Goal: Information Seeking & Learning: Learn about a topic

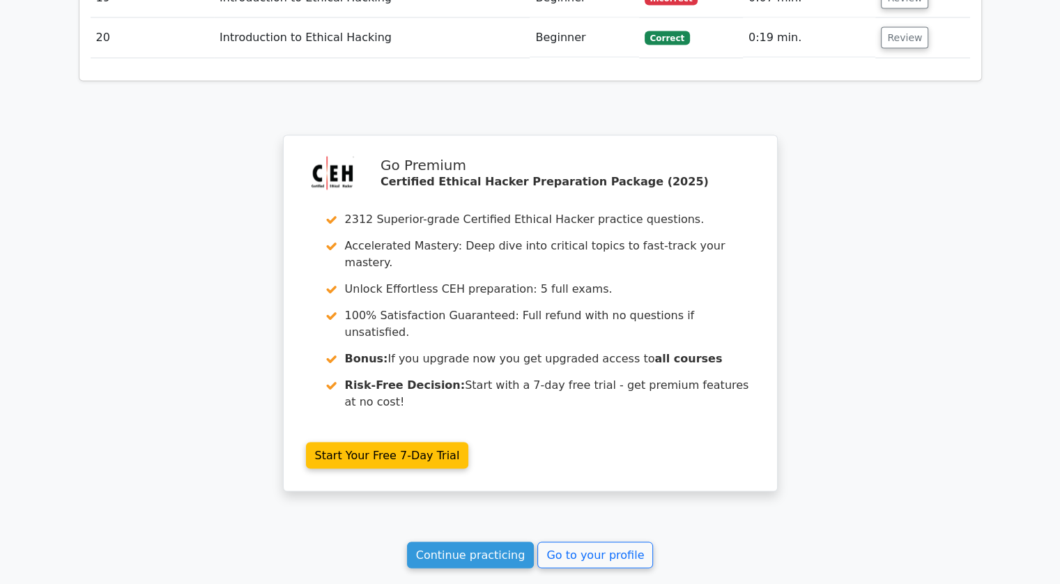
scroll to position [2785, 0]
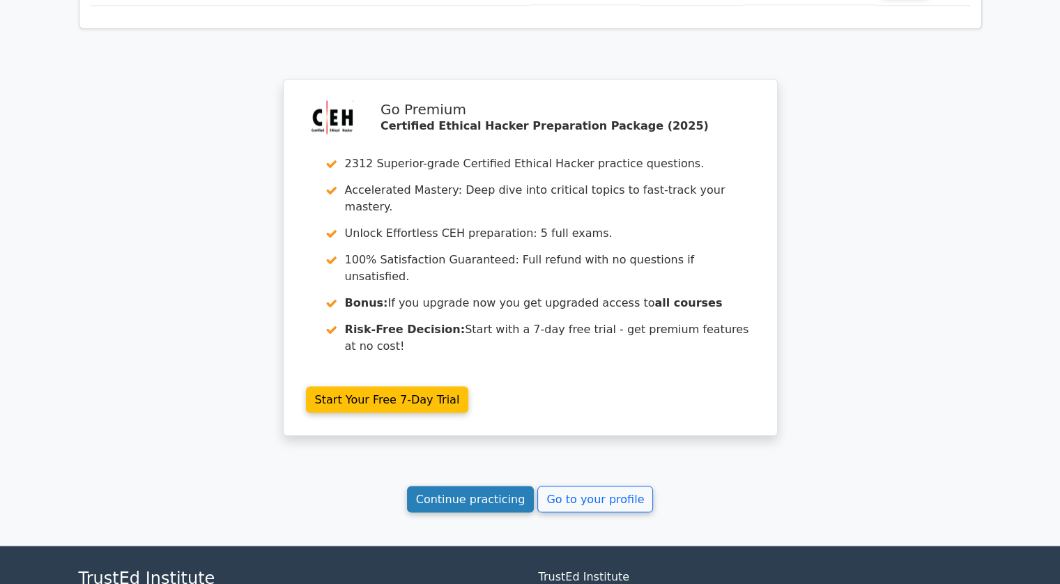
click at [467, 486] on link "Continue practicing" at bounding box center [471, 499] width 128 height 26
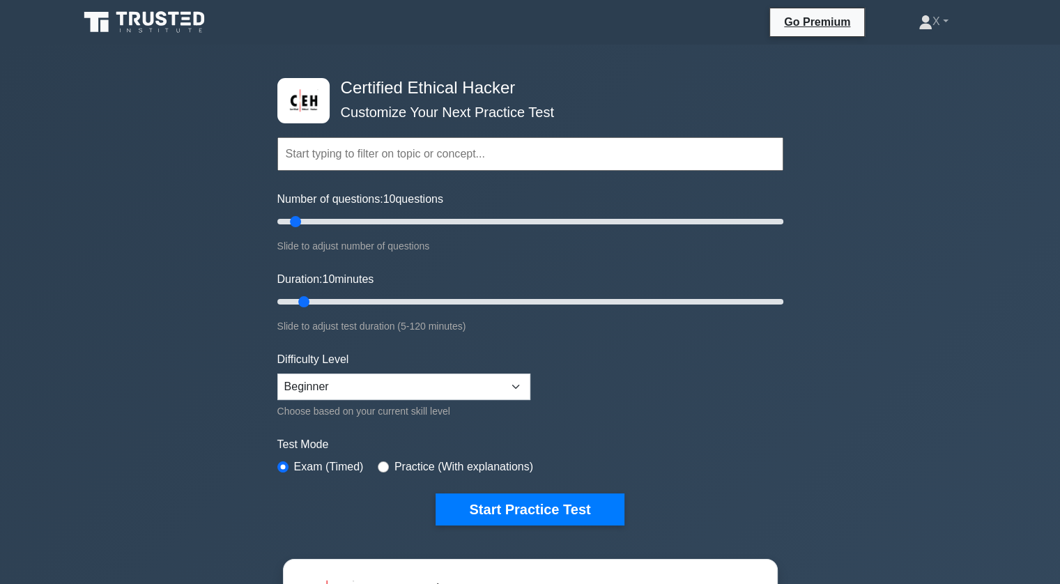
click at [501, 403] on div "Choose based on your current skill level" at bounding box center [403, 411] width 253 height 17
click at [503, 394] on select "Beginner Intermediate Expert" at bounding box center [403, 387] width 253 height 26
click at [578, 373] on form "Topics Introduction to Ethical Hacking Footprinting and Reconnaissance Scanning…" at bounding box center [530, 310] width 506 height 431
type input "20"
click at [341, 303] on input "Duration: 10 minutes" at bounding box center [530, 301] width 506 height 17
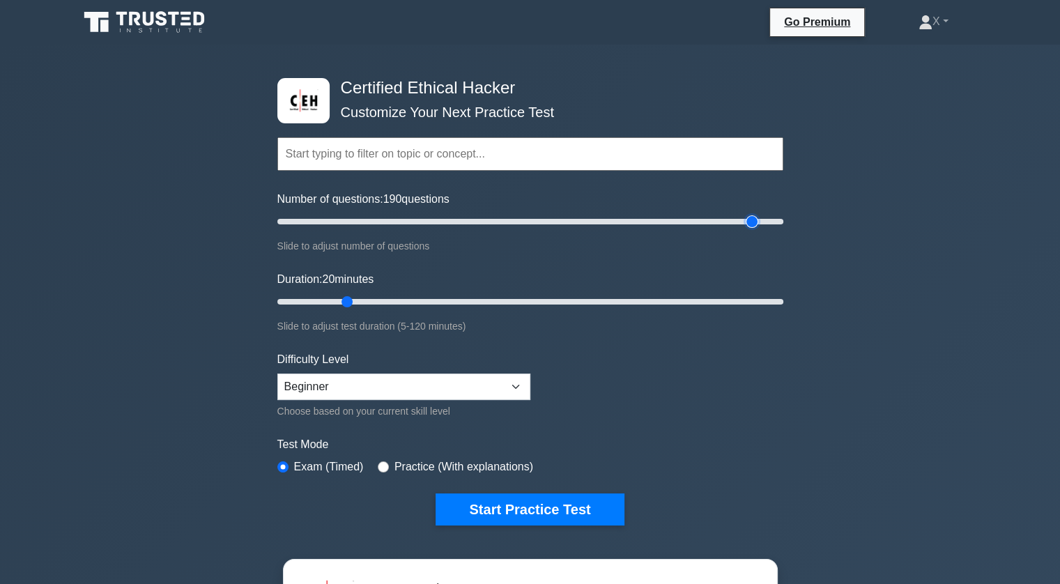
click at [753, 220] on input "Number of questions: 190 questions" at bounding box center [530, 221] width 506 height 17
click at [765, 220] on input "Number of questions: 190 questions" at bounding box center [530, 221] width 506 height 17
drag, startPoint x: 769, startPoint y: 220, endPoint x: 843, endPoint y: 187, distance: 80.8
type input "200"
click at [783, 213] on input "Number of questions: 200 questions" at bounding box center [530, 221] width 506 height 17
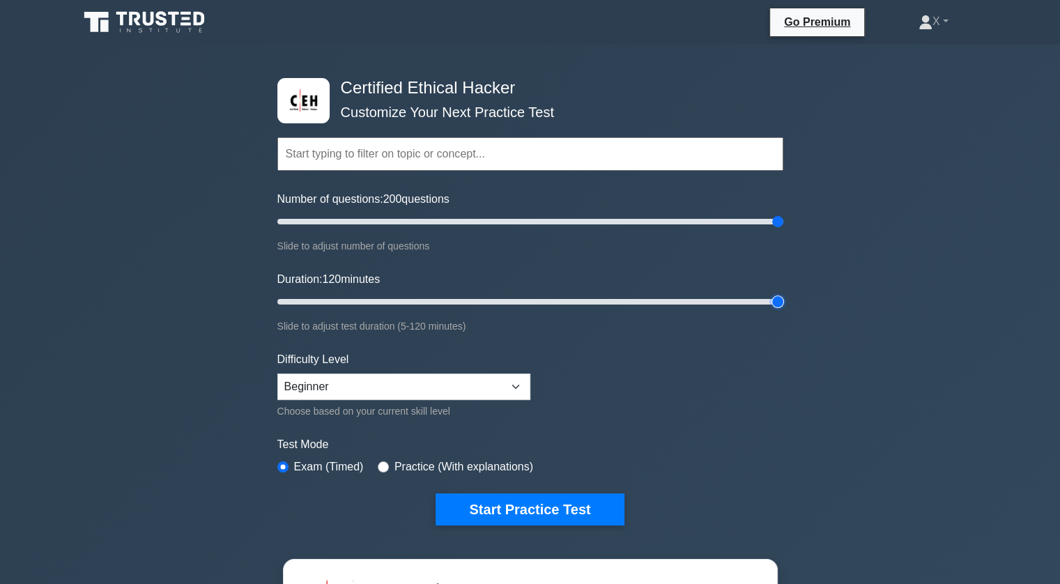
type input "120"
click at [781, 297] on input "Duration: 120 minutes" at bounding box center [530, 301] width 506 height 17
click at [474, 390] on select "Beginner Intermediate Expert" at bounding box center [403, 387] width 253 height 26
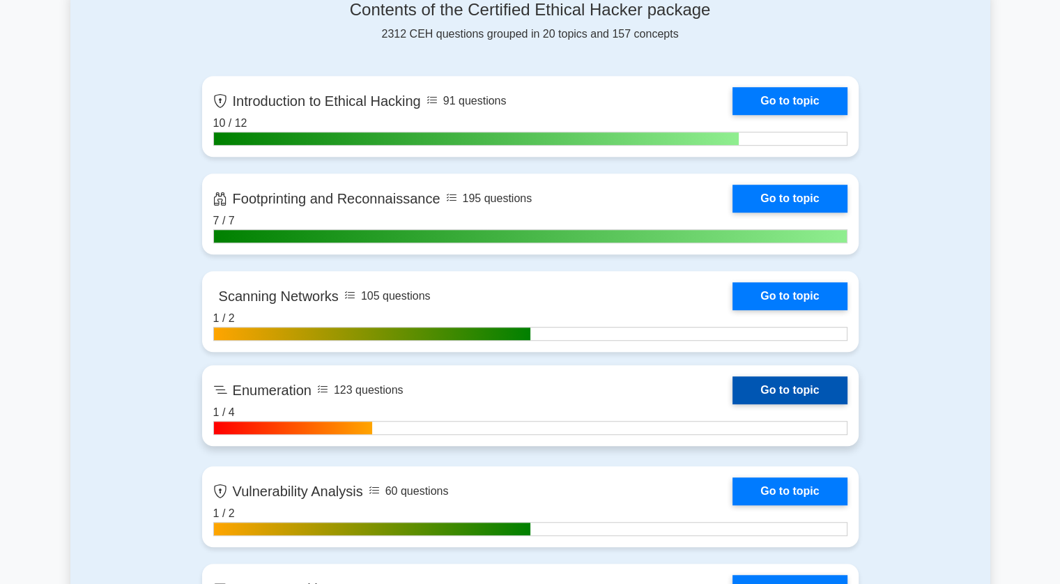
scroll to position [928, 0]
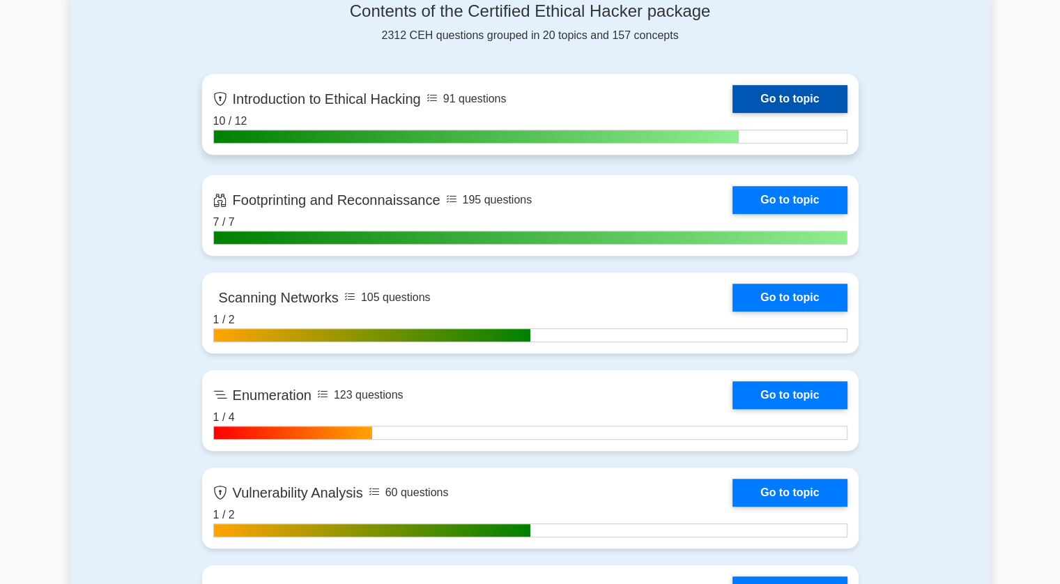
click at [762, 96] on link "Go to topic" at bounding box center [789, 99] width 114 height 28
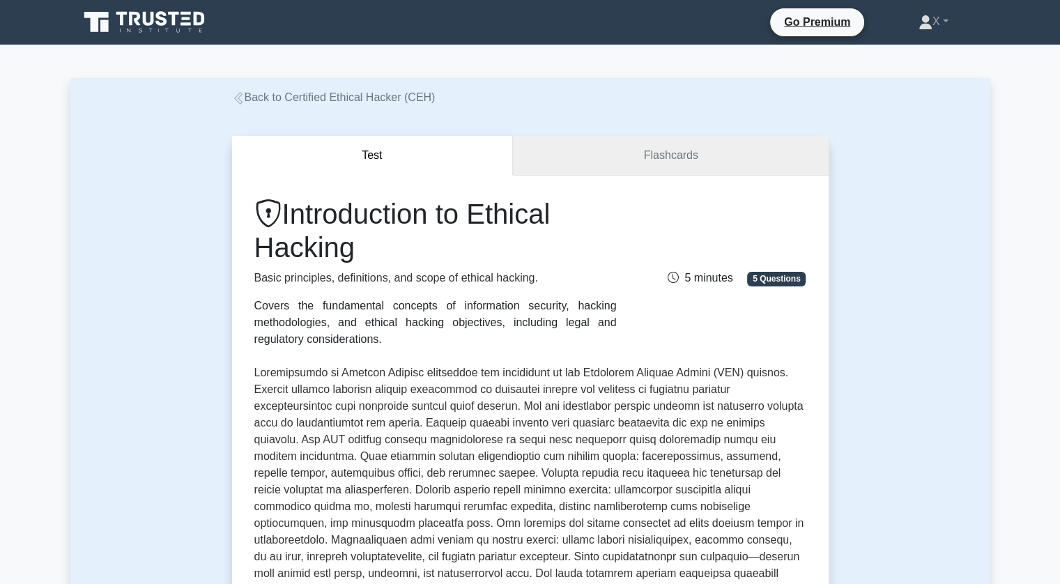
click at [678, 160] on link "Flashcards" at bounding box center [670, 156] width 315 height 40
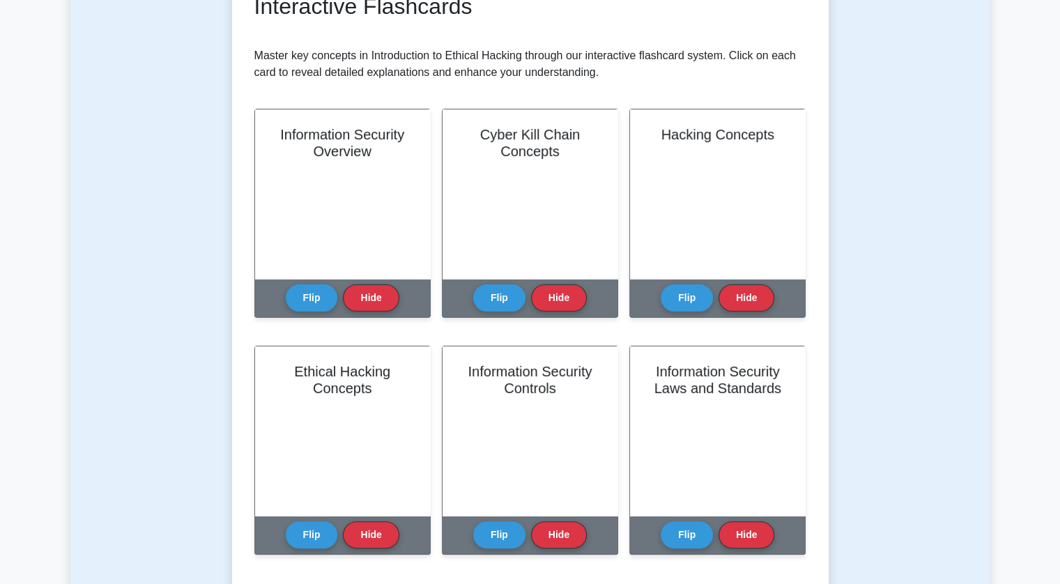
scroll to position [243, 0]
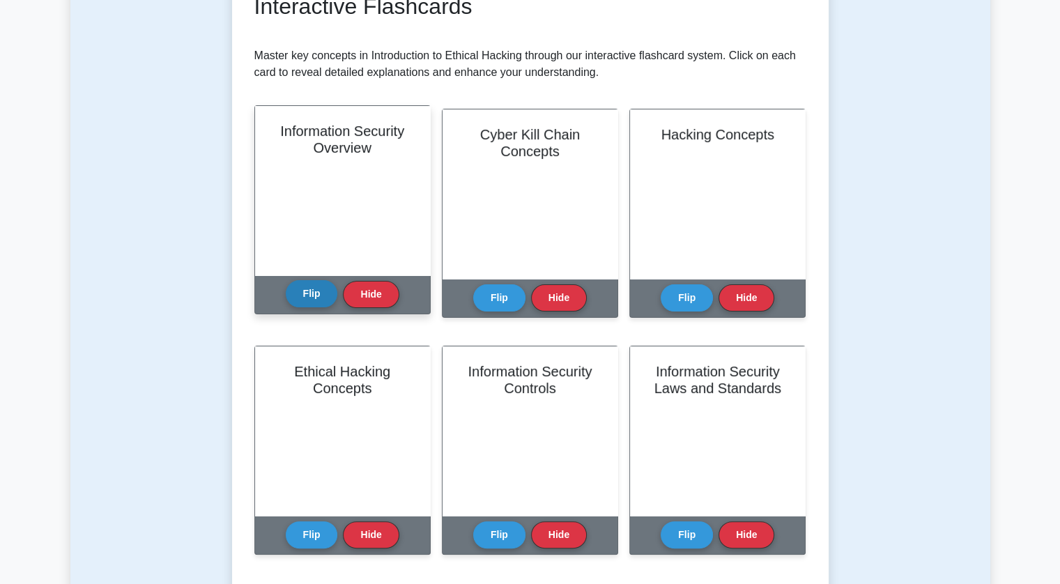
click at [314, 300] on button "Flip" at bounding box center [312, 293] width 52 height 27
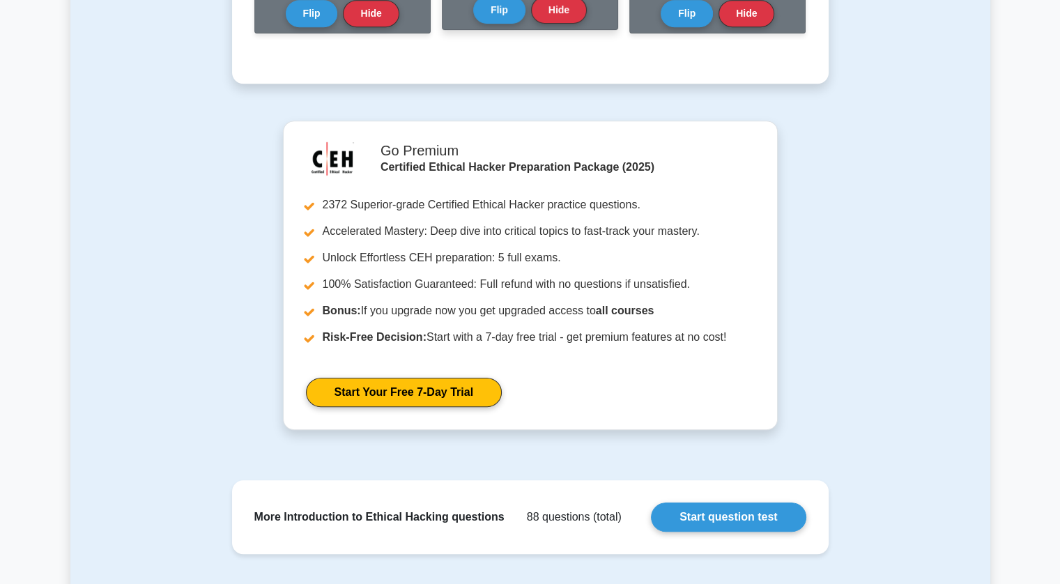
scroll to position [970, 0]
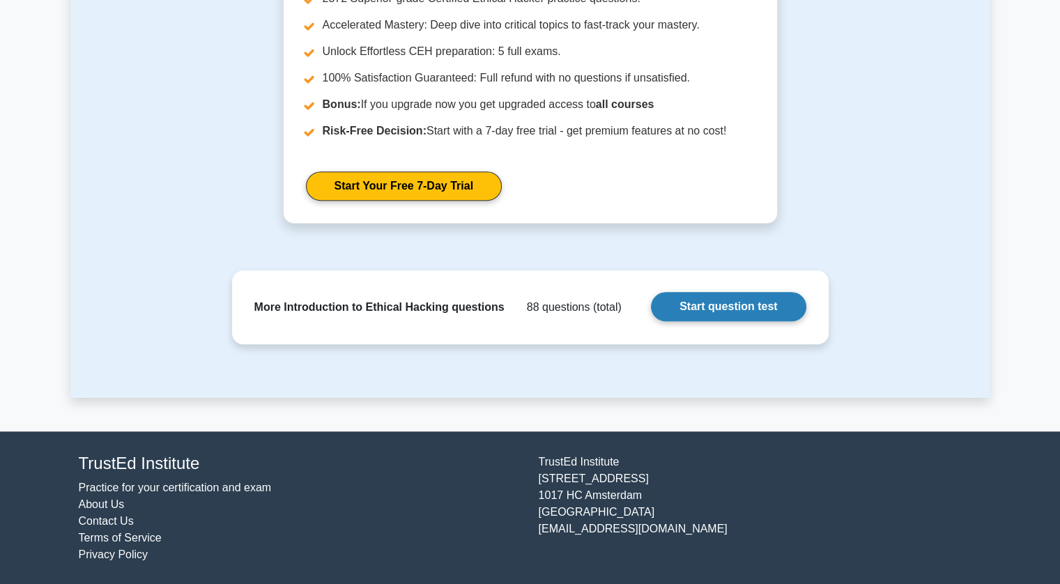
click at [701, 309] on link "Start question test" at bounding box center [728, 306] width 155 height 29
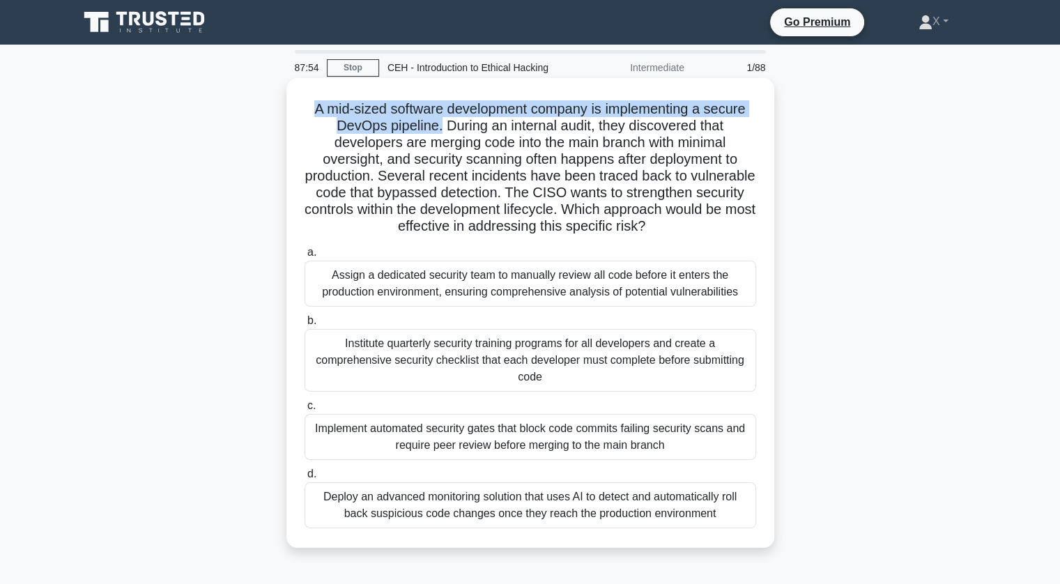
drag, startPoint x: 309, startPoint y: 113, endPoint x: 439, endPoint y: 133, distance: 131.2
click at [439, 133] on h5 "A mid-sized software development company is implementing a secure DevOps pipeli…" at bounding box center [530, 167] width 454 height 135
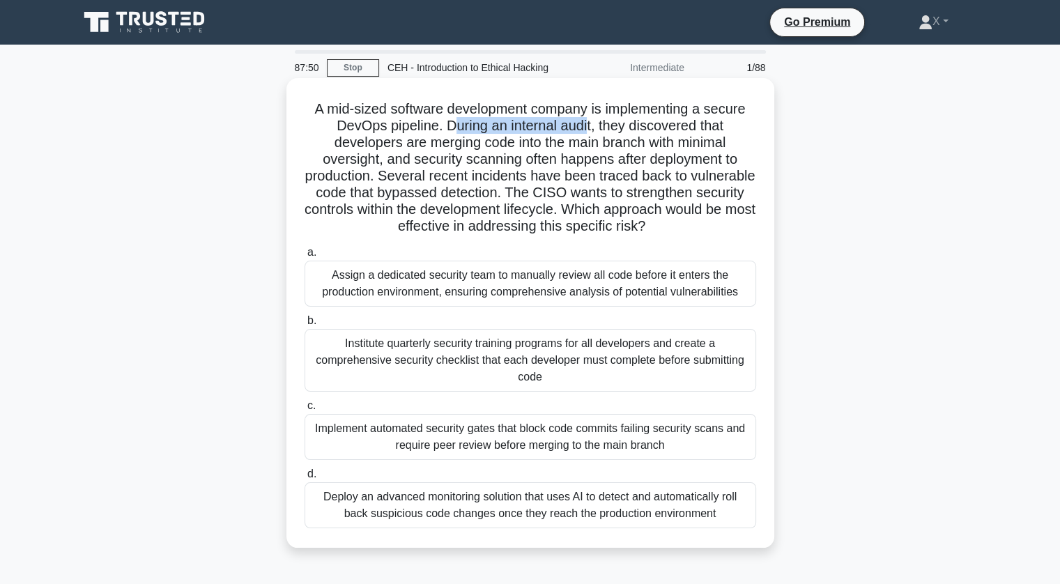
drag, startPoint x: 447, startPoint y: 125, endPoint x: 589, endPoint y: 126, distance: 142.2
click at [589, 126] on h5 "A mid-sized software development company is implementing a secure DevOps pipeli…" at bounding box center [530, 167] width 454 height 135
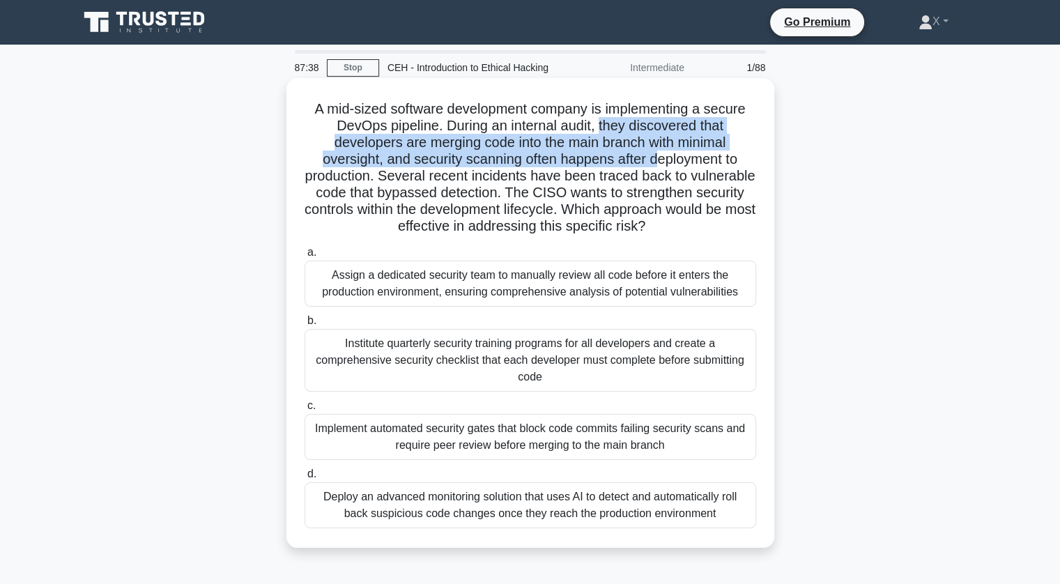
drag, startPoint x: 599, startPoint y: 128, endPoint x: 661, endPoint y: 155, distance: 67.7
click at [661, 155] on h5 "A mid-sized software development company is implementing a secure DevOps pipeli…" at bounding box center [530, 167] width 454 height 135
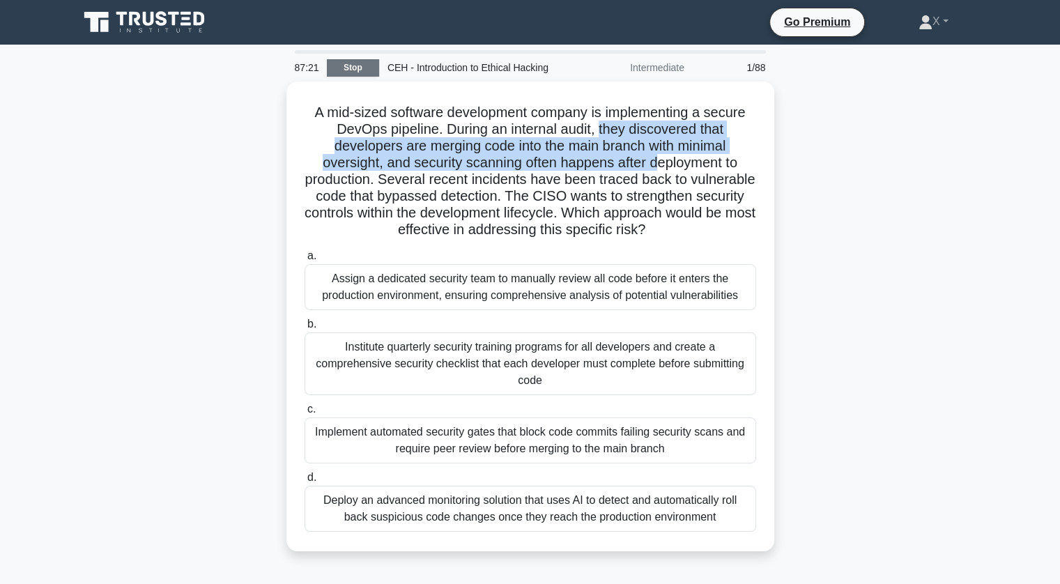
click at [360, 72] on link "Stop" at bounding box center [353, 67] width 52 height 17
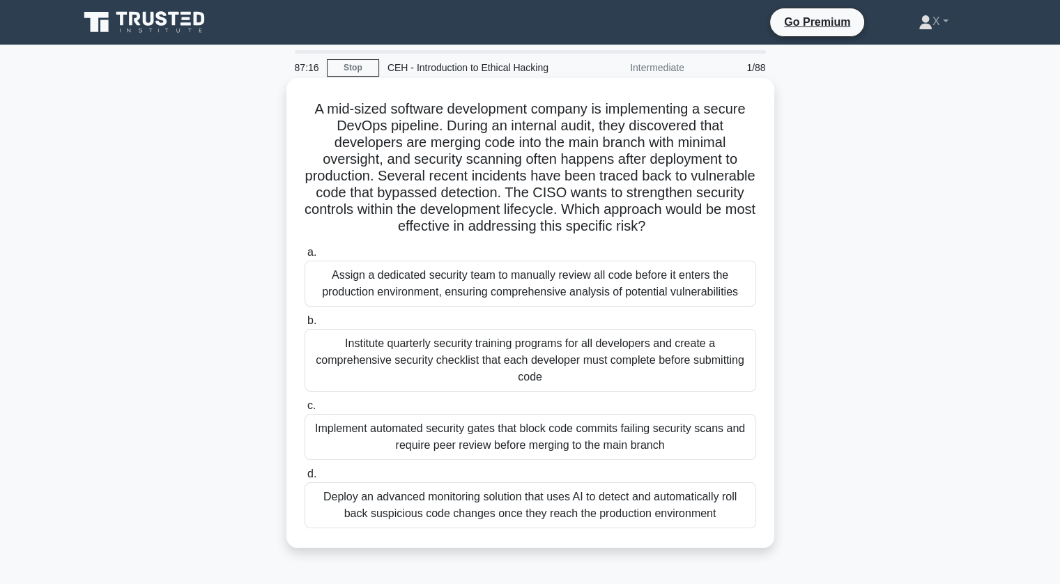
click at [462, 172] on h5 "A mid-sized software development company is implementing a secure DevOps pipeli…" at bounding box center [530, 167] width 454 height 135
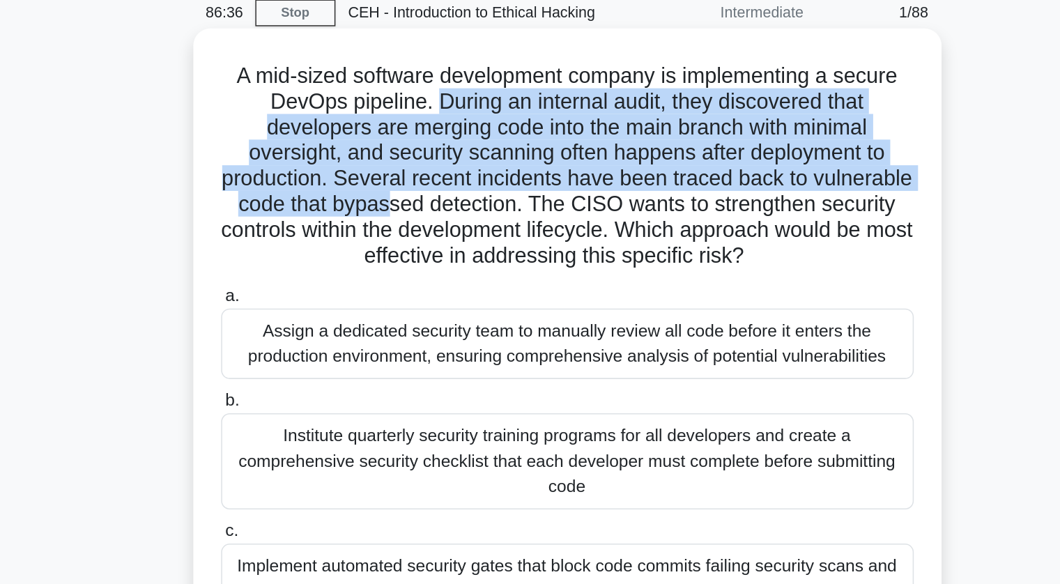
drag, startPoint x: 442, startPoint y: 125, endPoint x: 477, endPoint y: 194, distance: 78.2
click at [477, 194] on h5 "A mid-sized software development company is implementing a secure DevOps pipeli…" at bounding box center [530, 167] width 454 height 135
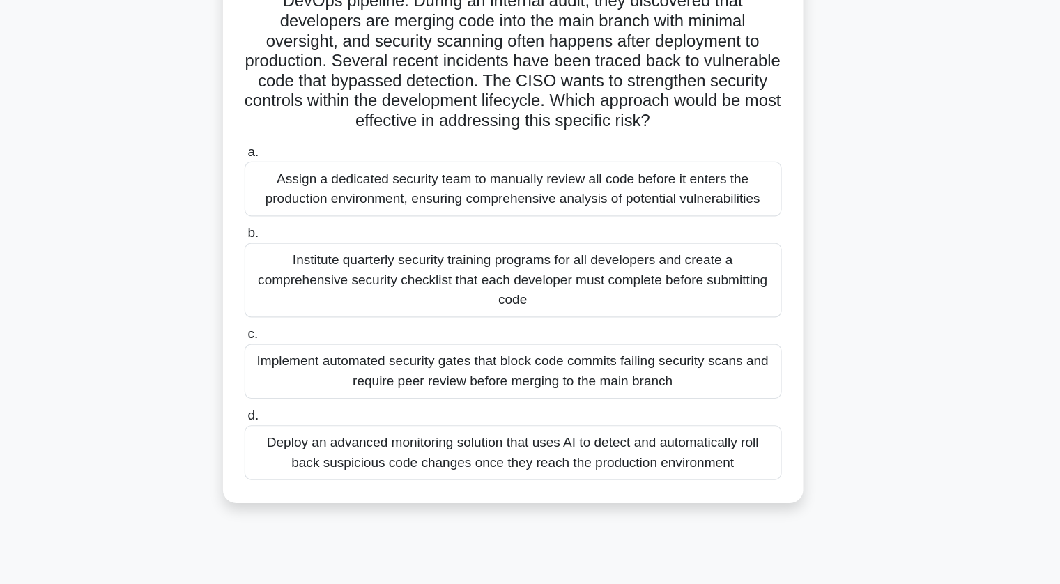
scroll to position [91, 0]
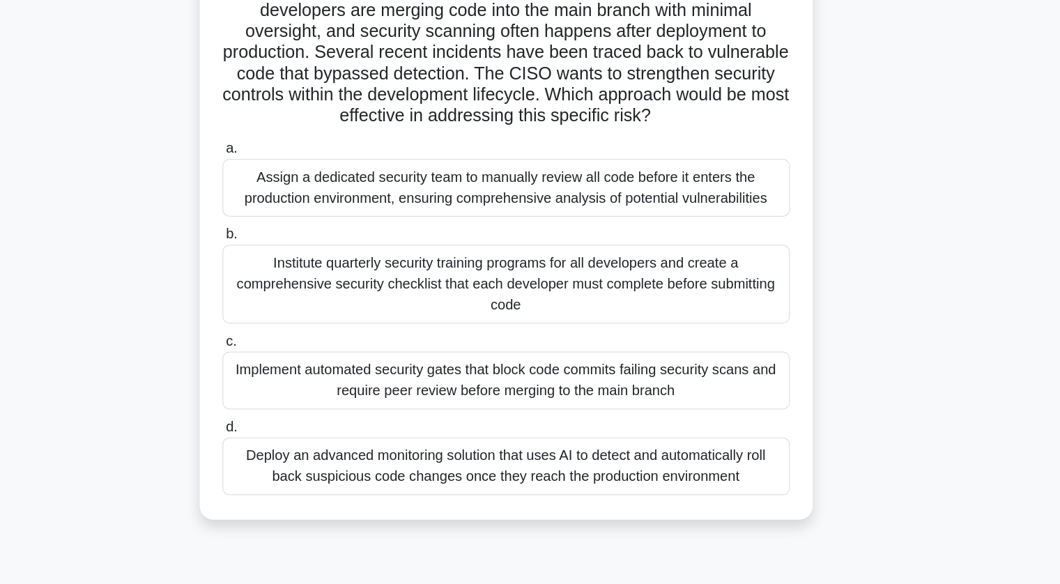
click at [614, 196] on div "Assign a dedicated security team to manually review all code before it enters t…" at bounding box center [531, 192] width 452 height 46
click at [305, 166] on input "a. Assign a dedicated security team to manually review all code before it enter…" at bounding box center [305, 161] width 0 height 9
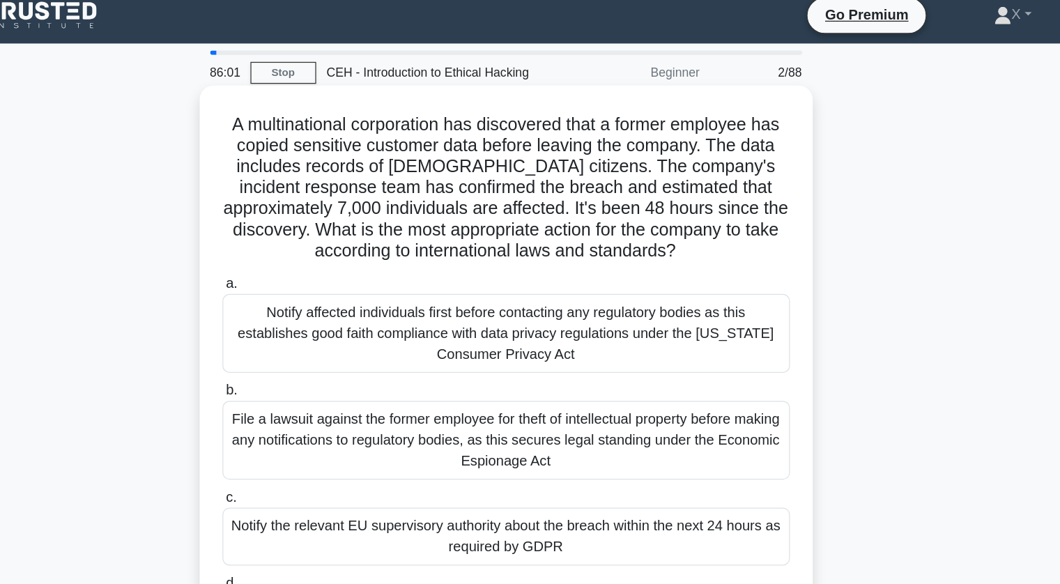
scroll to position [0, 0]
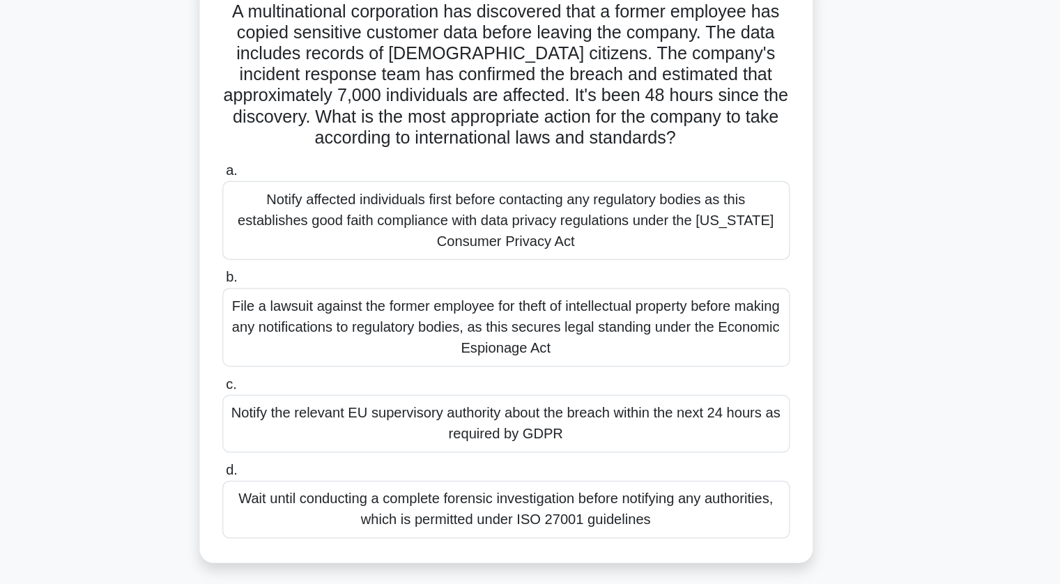
click at [447, 431] on div "Notify the relevant EU supervisory authority about the breach within the next 2…" at bounding box center [531, 437] width 452 height 46
click at [305, 410] on input "c. Notify the relevant EU supervisory authority about the breach within the nex…" at bounding box center [305, 405] width 0 height 9
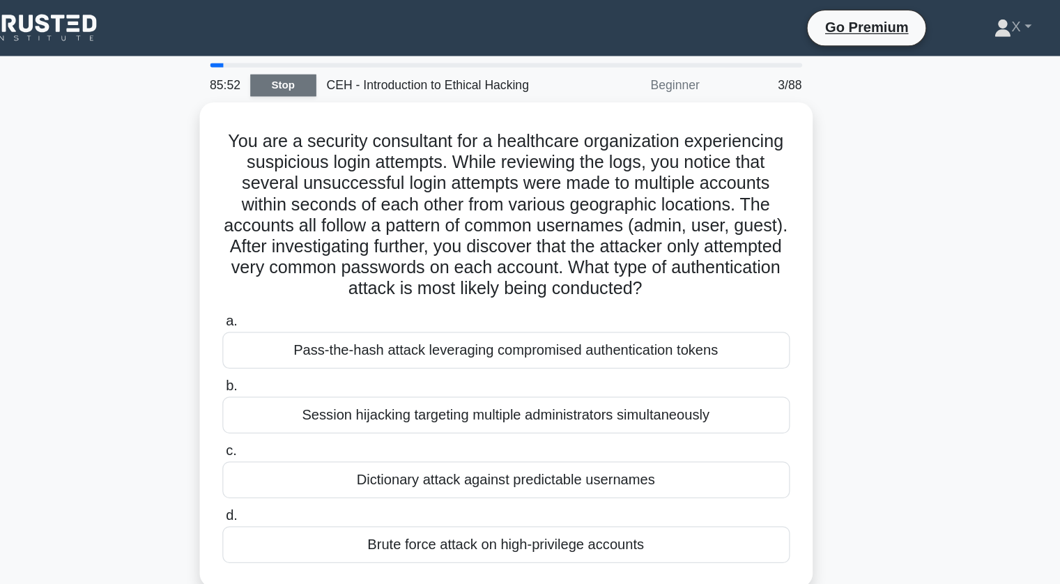
click at [359, 66] on link "Stop" at bounding box center [353, 67] width 52 height 17
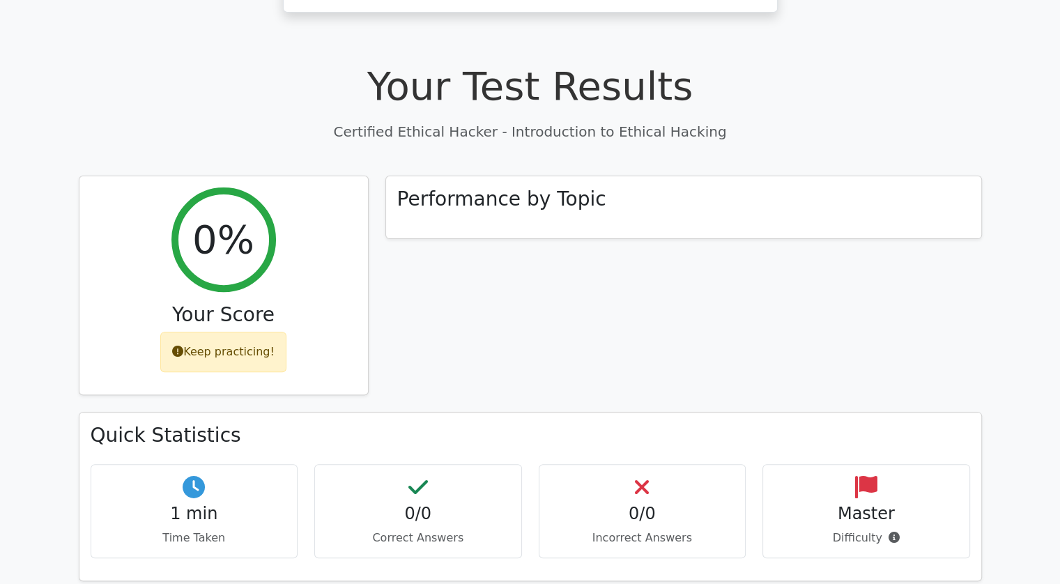
scroll to position [401, 0]
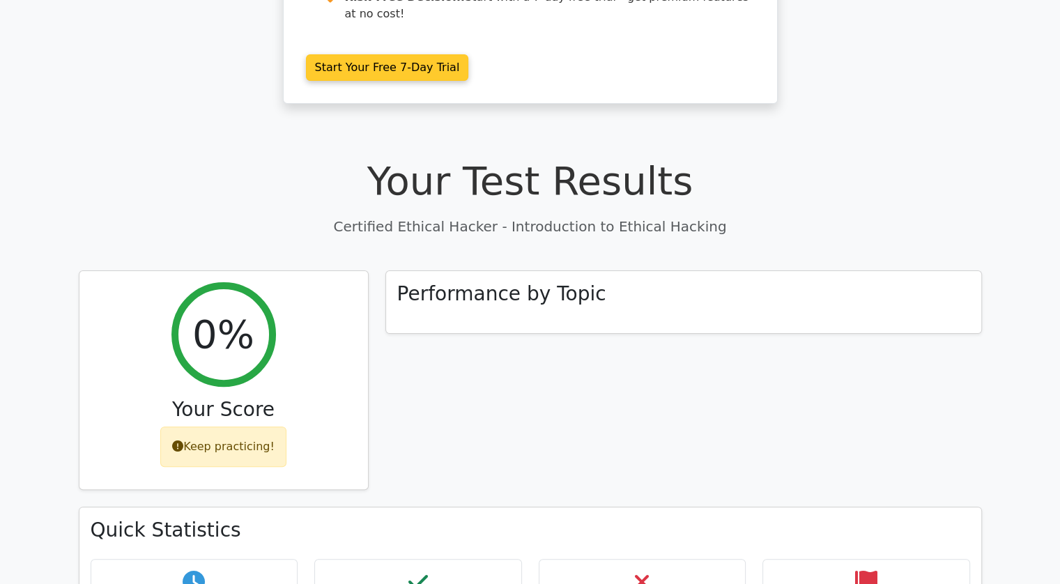
scroll to position [314, 0]
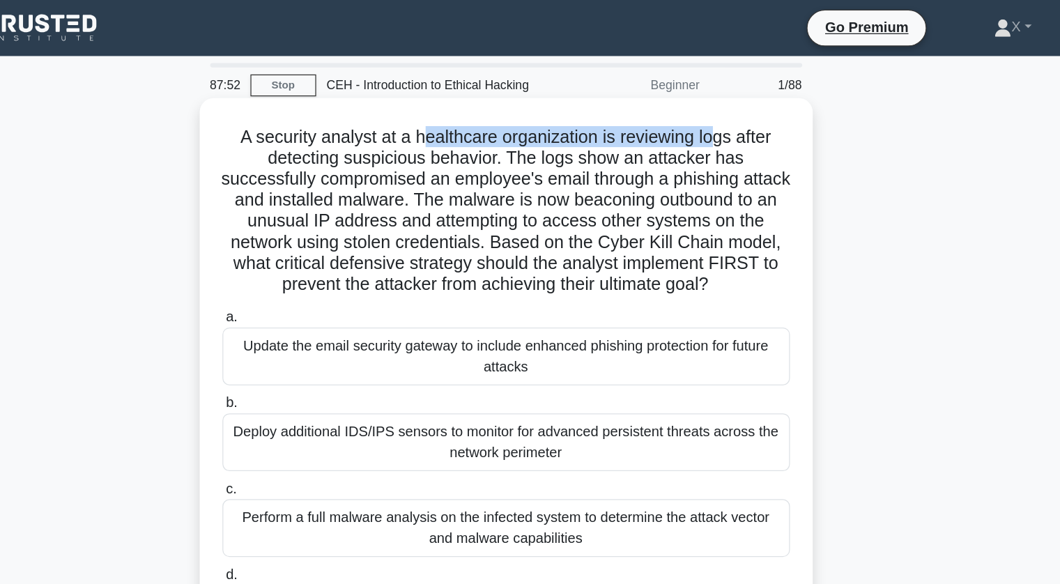
drag, startPoint x: 459, startPoint y: 111, endPoint x: 696, endPoint y: 113, distance: 236.3
click at [696, 113] on h5 "A security analyst at a healthcare organization is reviewing logs after detecti…" at bounding box center [530, 167] width 454 height 135
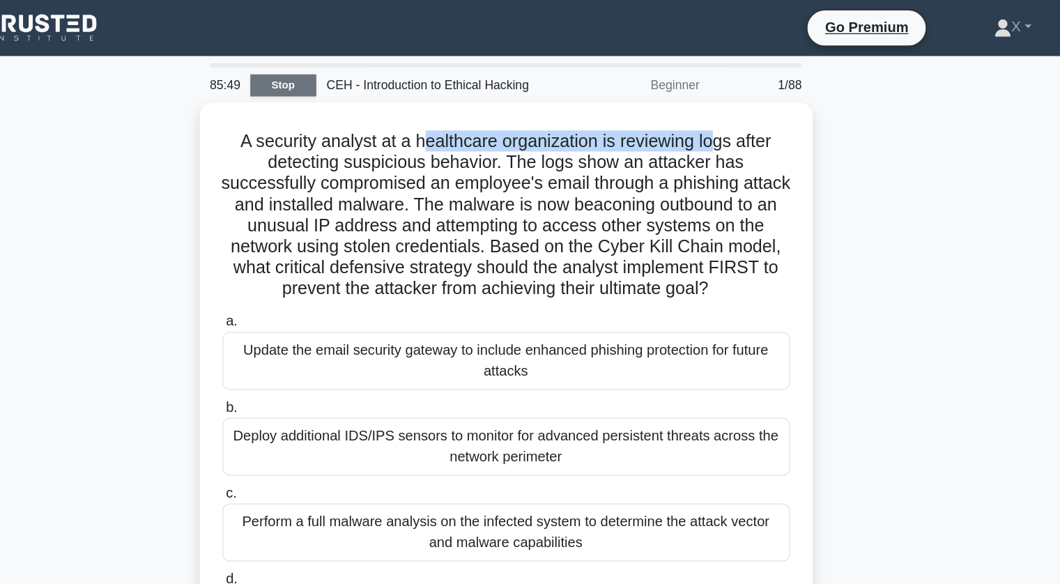
click at [348, 59] on link "Stop" at bounding box center [353, 67] width 52 height 17
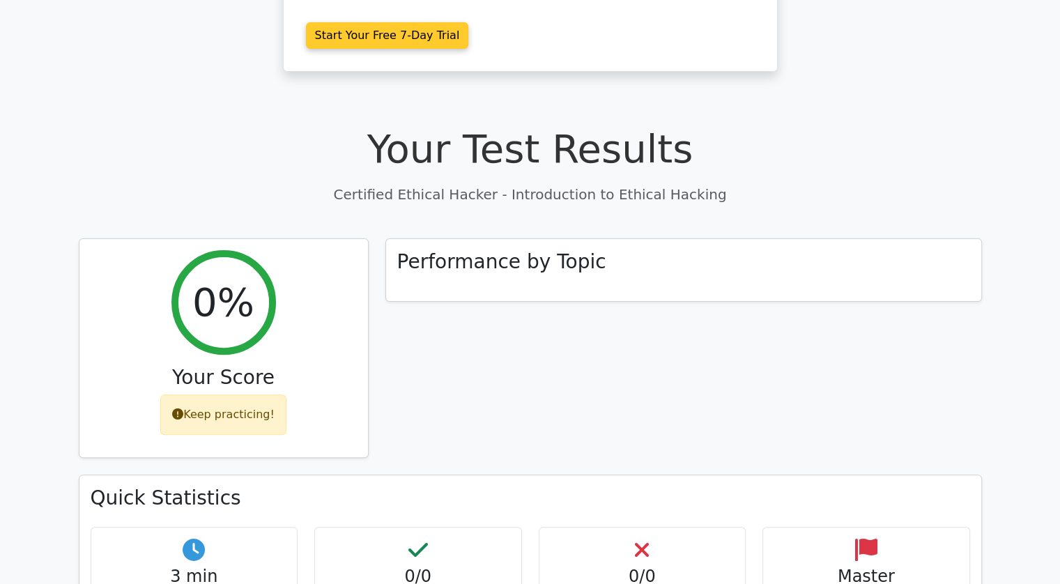
scroll to position [390, 0]
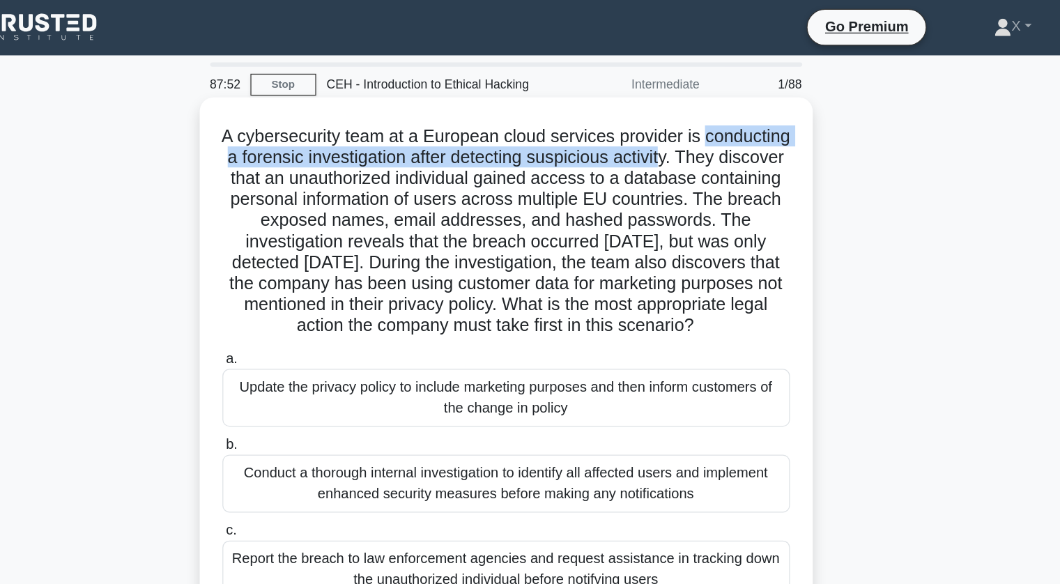
drag, startPoint x: 311, startPoint y: 123, endPoint x: 741, endPoint y: 123, distance: 430.0
click at [741, 123] on h5 "A cybersecurity team at a European cloud services provider is conducting a fore…" at bounding box center [530, 184] width 454 height 169
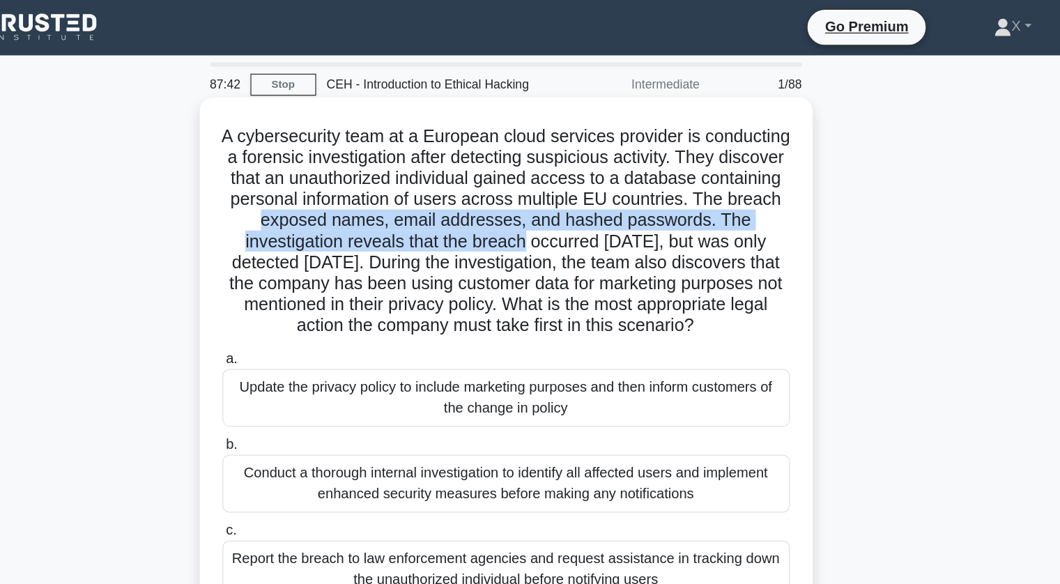
drag, startPoint x: 457, startPoint y: 176, endPoint x: 640, endPoint y: 189, distance: 183.8
click at [640, 189] on h5 "A cybersecurity team at a European cloud services provider is conducting a fore…" at bounding box center [530, 184] width 454 height 169
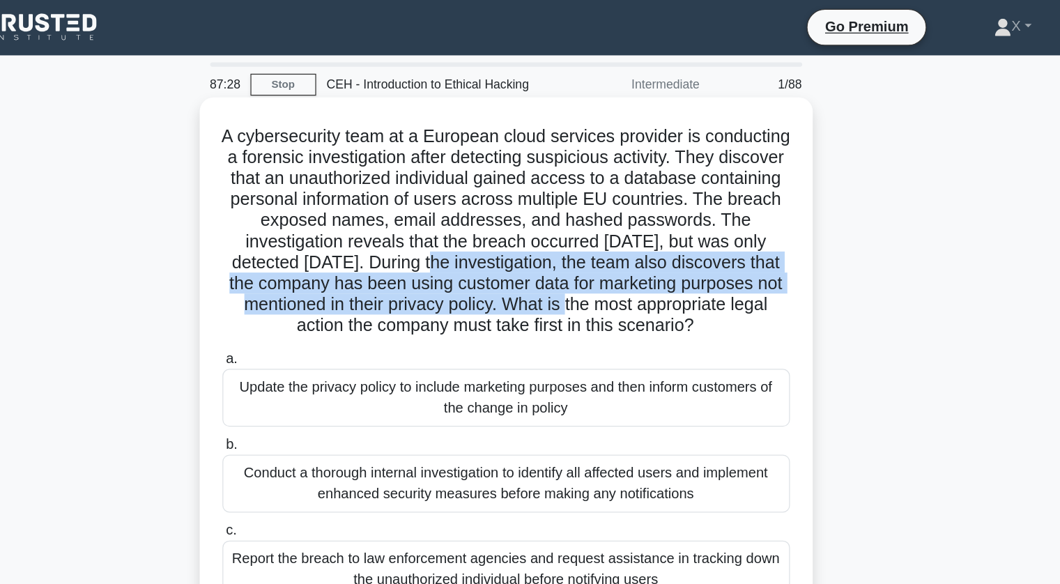
drag, startPoint x: 564, startPoint y: 210, endPoint x: 678, endPoint y: 246, distance: 119.7
click at [678, 246] on h5 "A cybersecurity team at a European cloud services provider is conducting a fore…" at bounding box center [530, 184] width 454 height 169
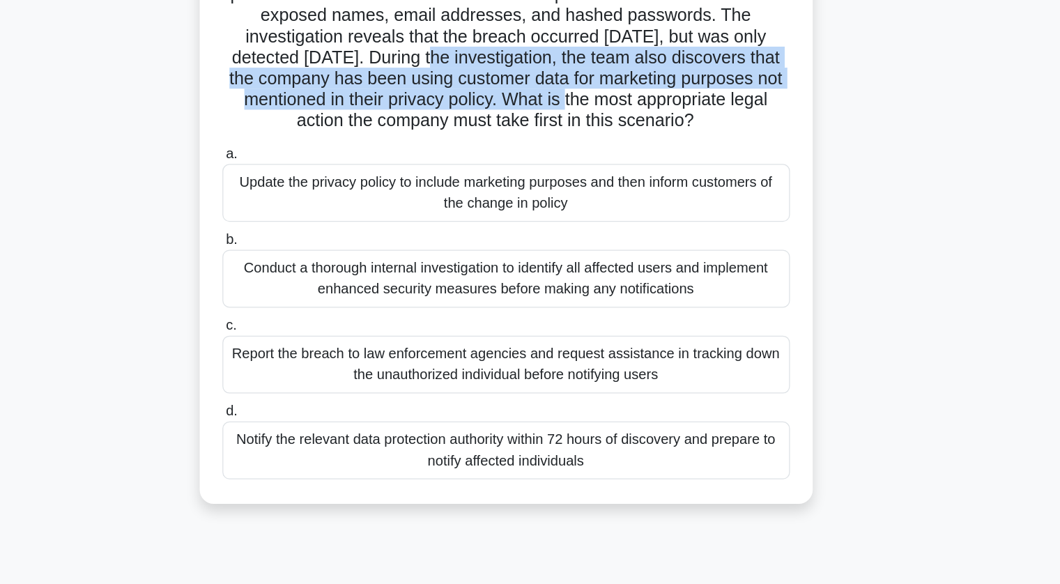
scroll to position [45, 0]
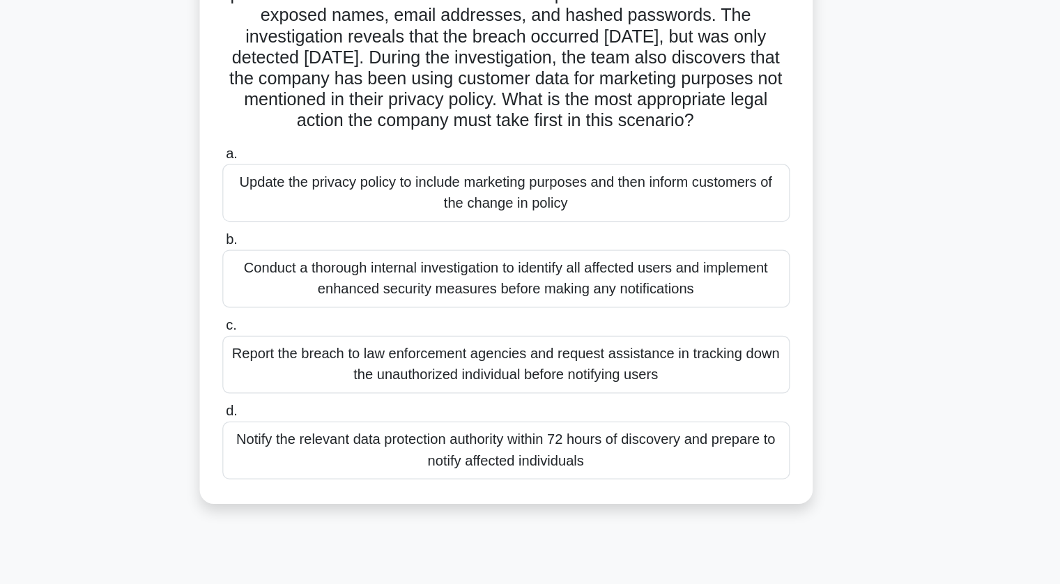
click at [590, 349] on div "Conduct a thorough internal investigation to identify all affected users and im…" at bounding box center [531, 341] width 452 height 46
click at [305, 314] on input "b. Conduct a thorough internal investigation to identify all affected users and…" at bounding box center [305, 309] width 0 height 9
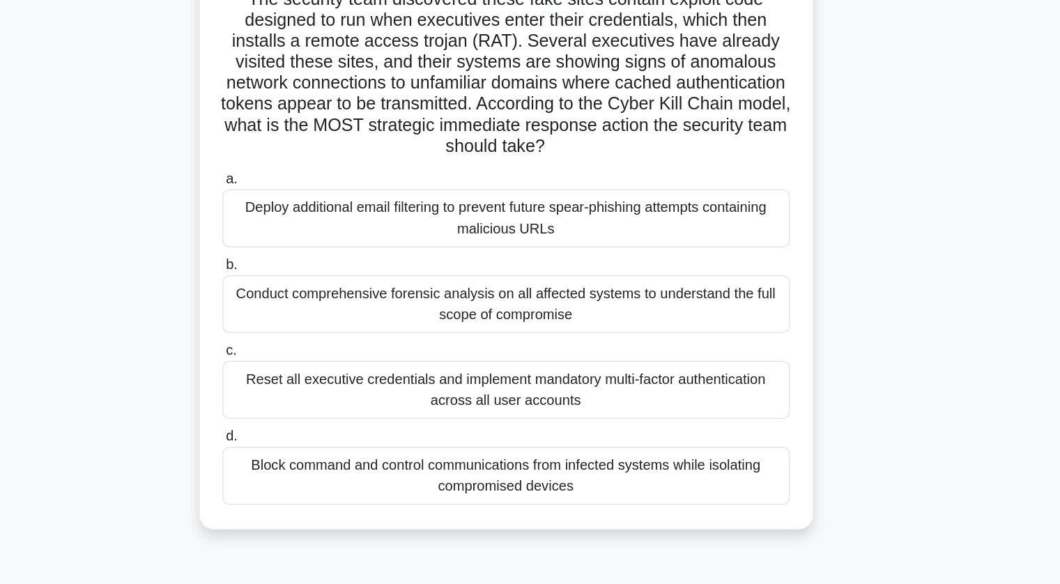
scroll to position [0, 0]
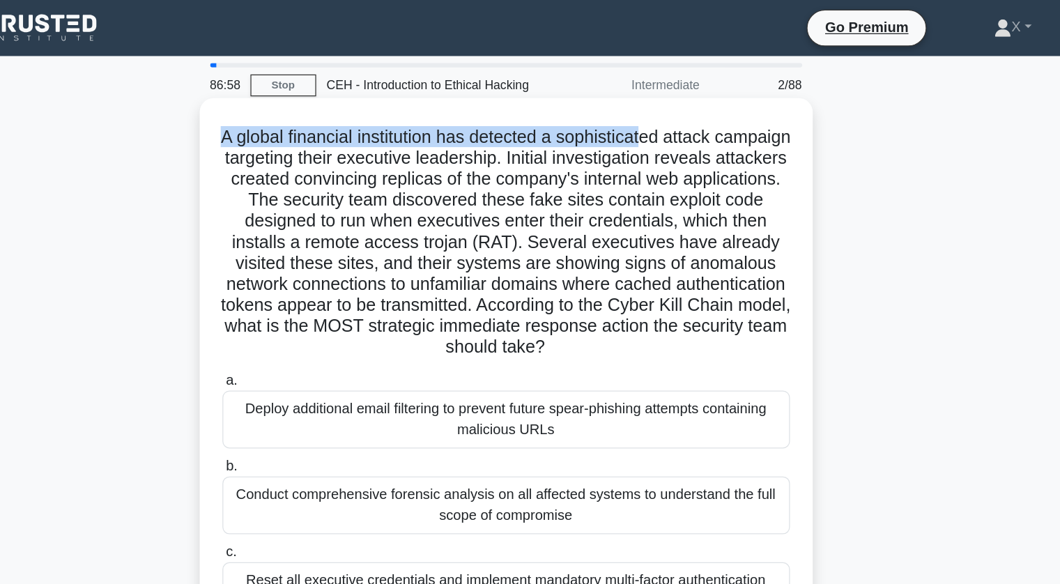
drag, startPoint x: 321, startPoint y: 105, endPoint x: 672, endPoint y: 118, distance: 350.8
click at [672, 118] on h5 "A global financial institution has detected a sophisticated attack campaign tar…" at bounding box center [530, 192] width 454 height 185
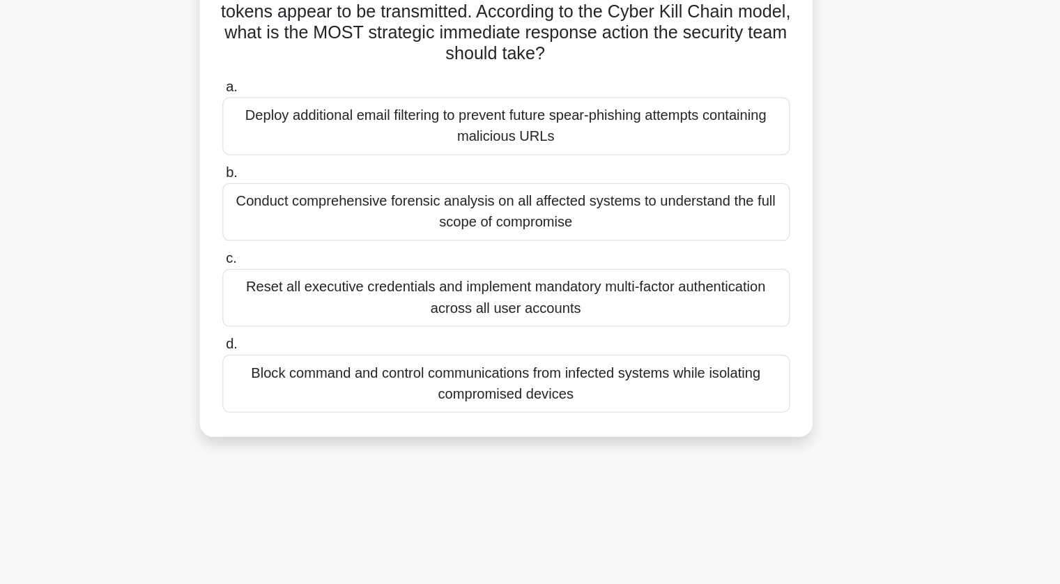
scroll to position [128, 0]
